Goal: Task Accomplishment & Management: Manage account settings

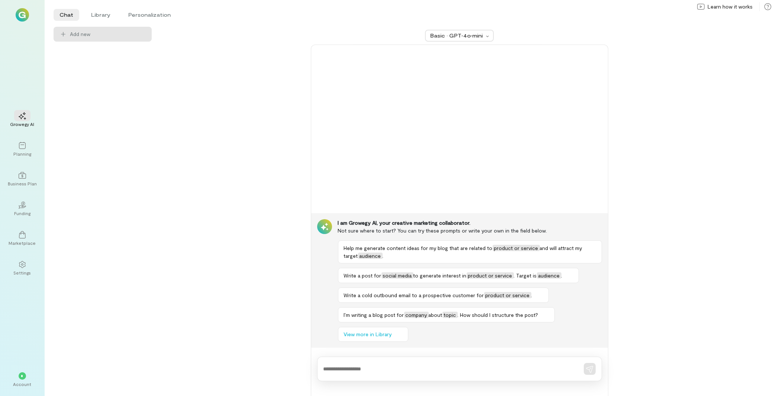
click at [23, 290] on div "*" at bounding box center [22, 375] width 16 height 11
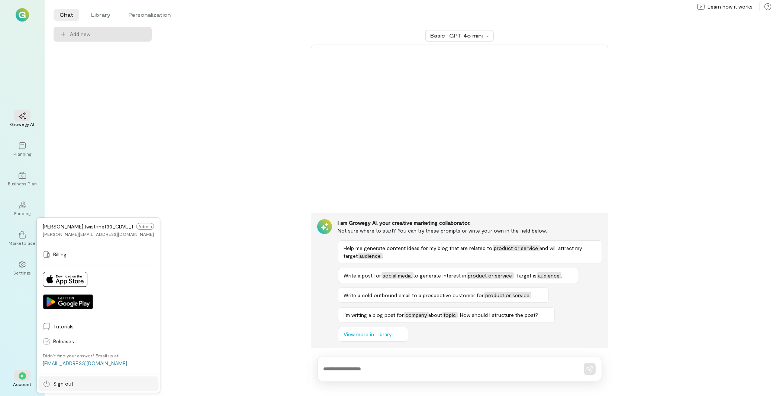
click at [50, 290] on icon at bounding box center [46, 383] width 7 height 7
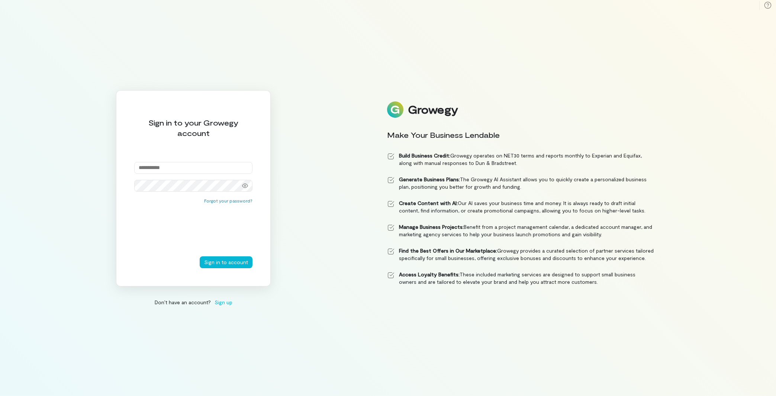
drag, startPoint x: 165, startPoint y: 164, endPoint x: 166, endPoint y: 169, distance: 5.1
click at [166, 168] on input "email" at bounding box center [193, 168] width 118 height 12
paste input "**********"
type input "**********"
click at [228, 266] on button "Sign in to account" at bounding box center [226, 262] width 53 height 12
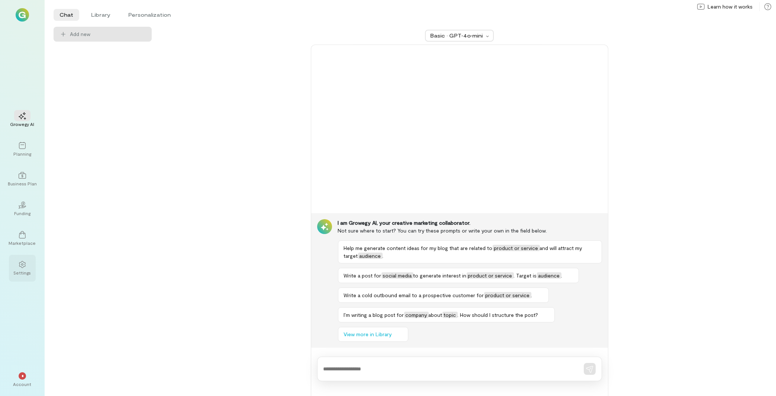
click at [10, 270] on div "Settings" at bounding box center [22, 268] width 27 height 27
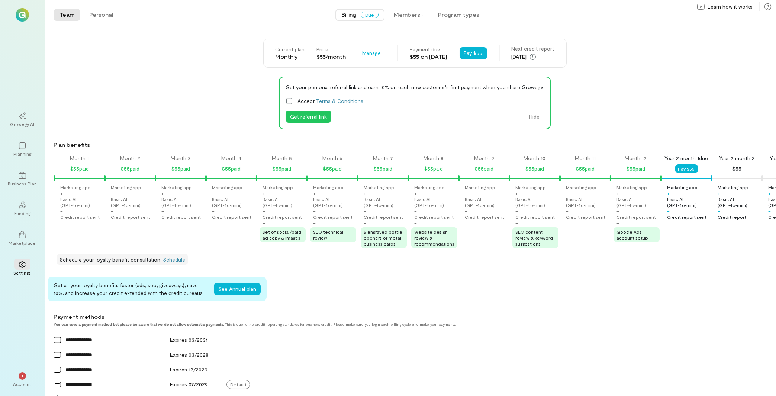
scroll to position [0, 531]
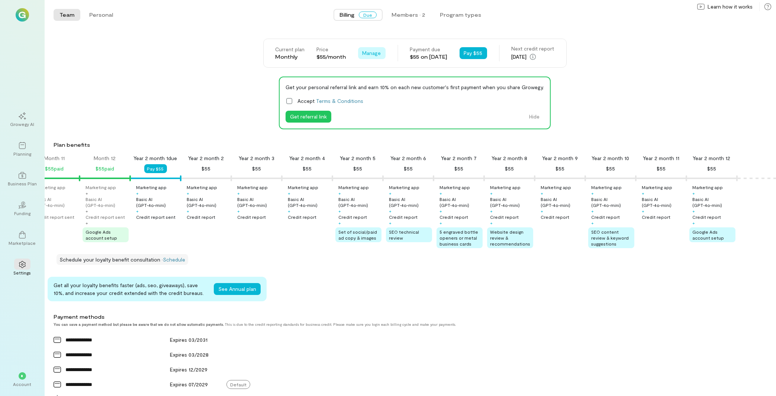
click at [364, 54] on span "Manage" at bounding box center [371, 52] width 19 height 7
click at [374, 90] on link "Cancel plan" at bounding box center [388, 84] width 57 height 15
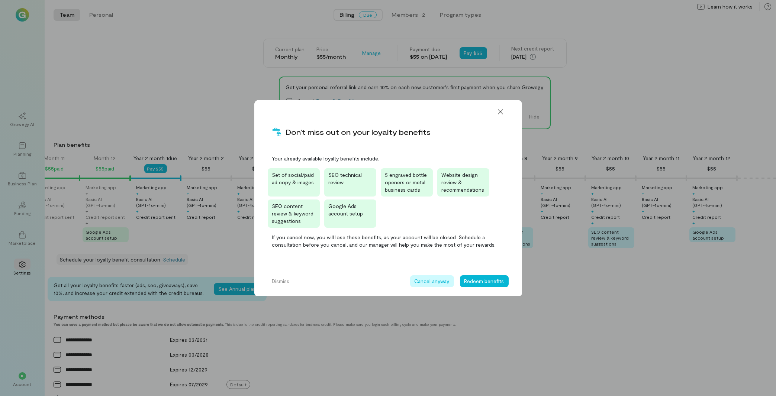
click at [395, 281] on button "Cancel anyway" at bounding box center [432, 281] width 44 height 12
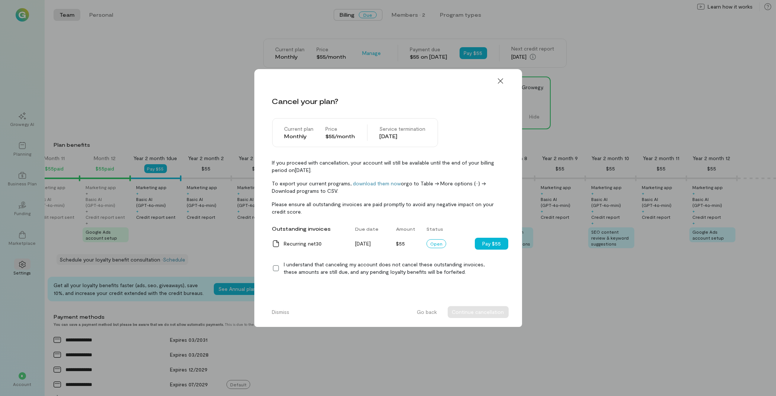
click at [275, 268] on icon at bounding box center [275, 268] width 7 height 7
click at [395, 290] on button "Continue cancellation" at bounding box center [477, 312] width 61 height 12
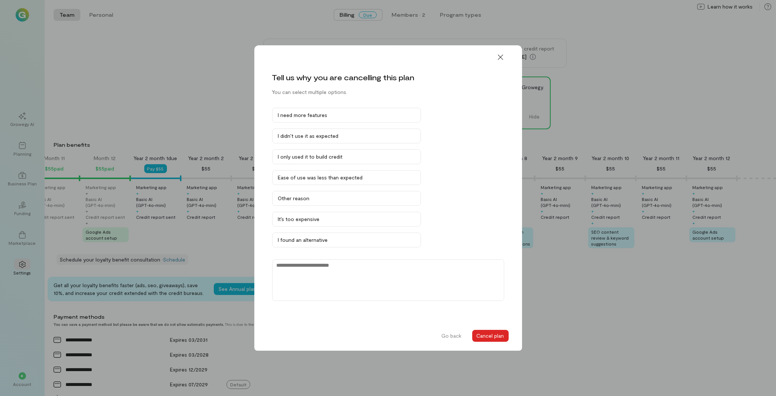
click at [395, 290] on button "Cancel plan" at bounding box center [490, 336] width 36 height 12
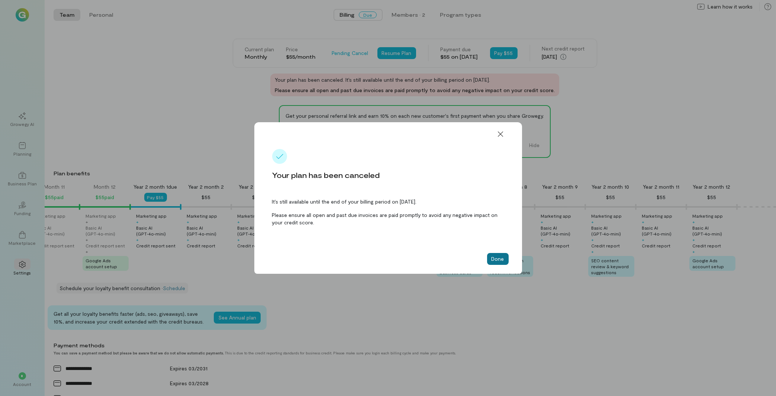
click at [395, 263] on button "Done" at bounding box center [498, 259] width 22 height 12
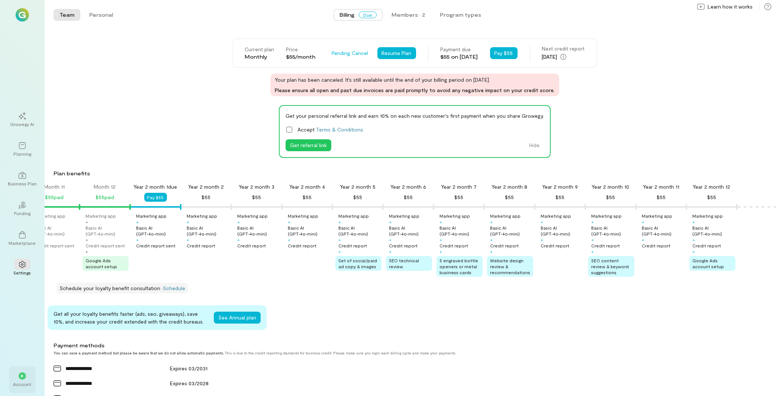
click at [19, 290] on div "*" at bounding box center [22, 375] width 16 height 11
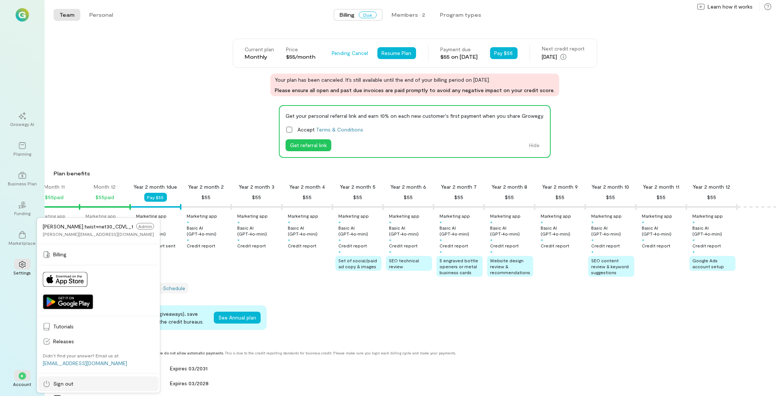
click at [55, 290] on span "Sign out" at bounding box center [103, 383] width 101 height 7
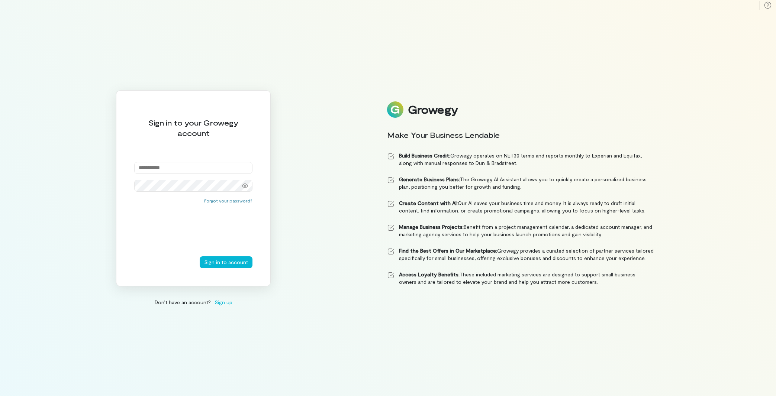
click at [171, 166] on input "email" at bounding box center [193, 168] width 118 height 12
paste input "**********"
type input "**********"
click at [237, 263] on button "Sign in to account" at bounding box center [226, 262] width 53 height 12
